Goal: Find specific page/section: Find specific page/section

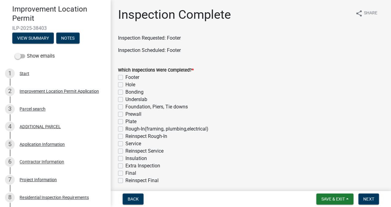
scroll to position [64, 0]
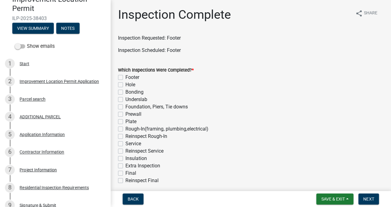
click at [36, 172] on div "Project Information" at bounding box center [38, 170] width 37 height 4
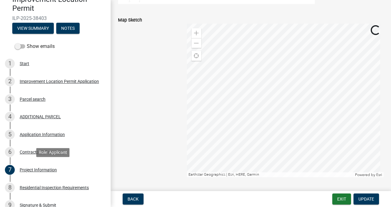
scroll to position [1160, 0]
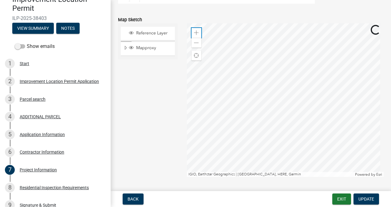
click at [197, 30] on span at bounding box center [196, 32] width 5 height 5
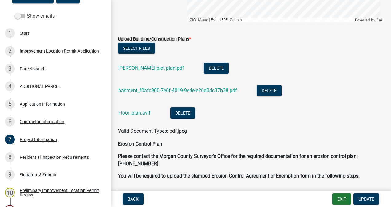
scroll to position [1315, 0]
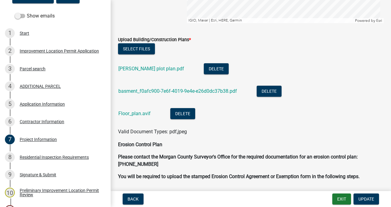
click at [199, 91] on link "basment_f0afc900-7e6f-4019-9e4e-e26d0dc37b38.pdf" at bounding box center [177, 91] width 119 height 6
